Goal: Information Seeking & Learning: Find specific fact

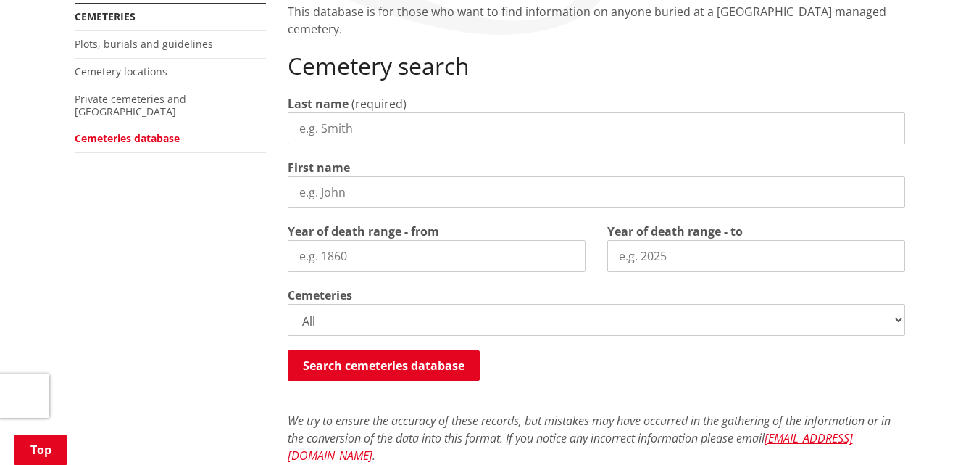
scroll to position [290, 0]
click at [453, 133] on input "Last name" at bounding box center [596, 128] width 617 height 32
type input "[PERSON_NAME]"
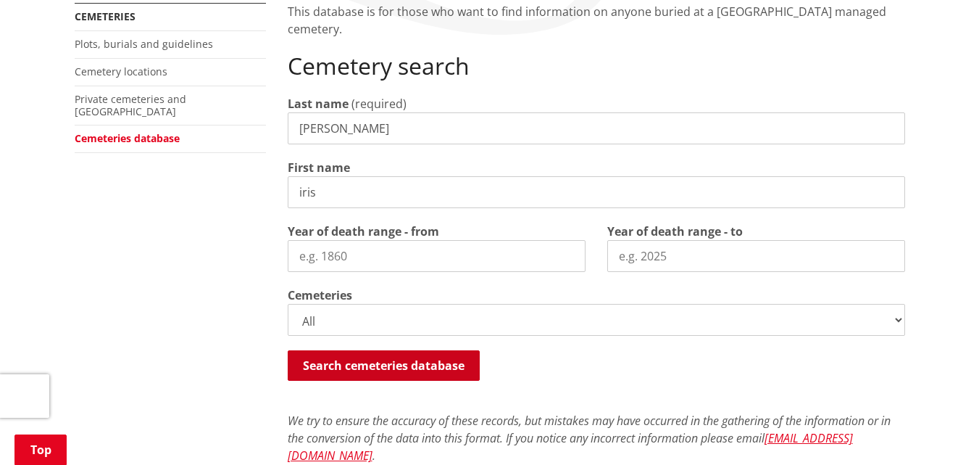
type input "iris"
click at [364, 362] on button "Search cemeteries database" at bounding box center [384, 365] width 192 height 30
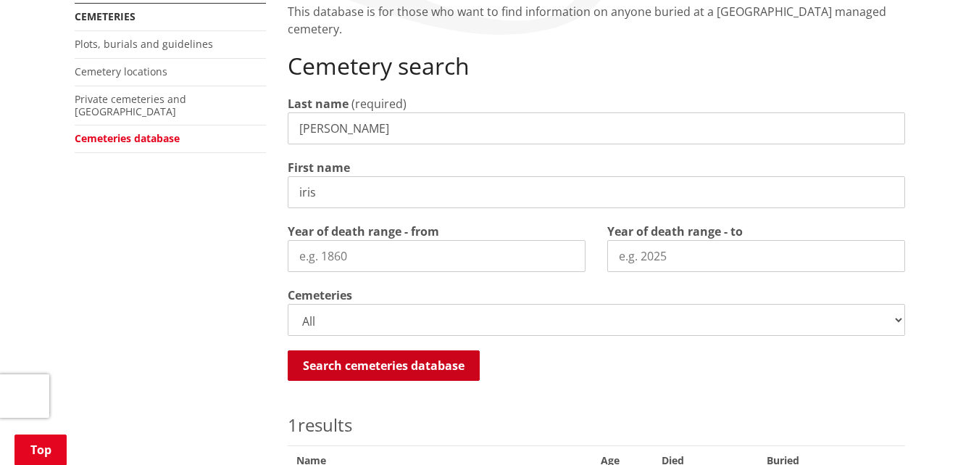
scroll to position [701, 0]
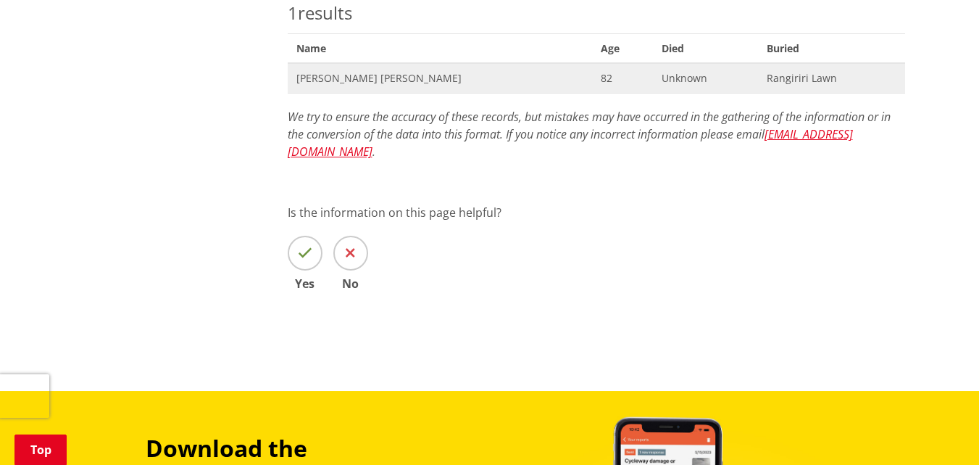
click at [333, 72] on span "[PERSON_NAME] [PERSON_NAME]" at bounding box center [440, 78] width 288 height 14
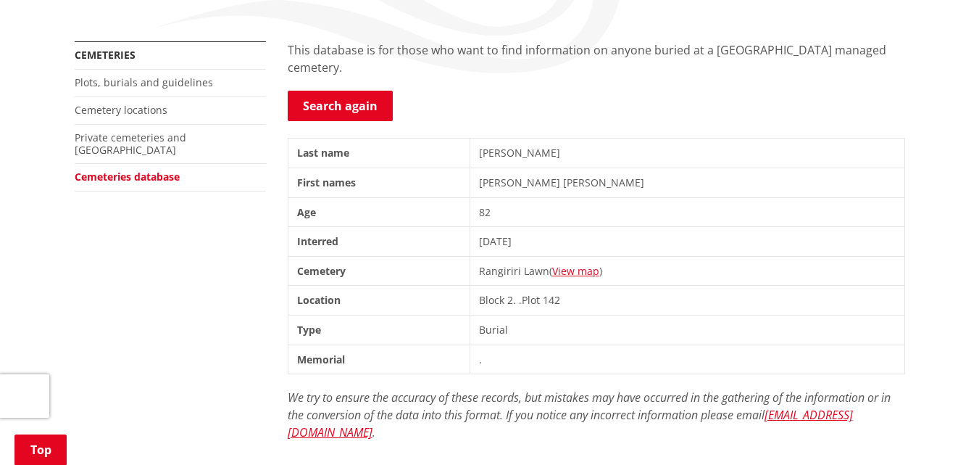
scroll to position [217, 0]
